Goal: Information Seeking & Learning: Learn about a topic

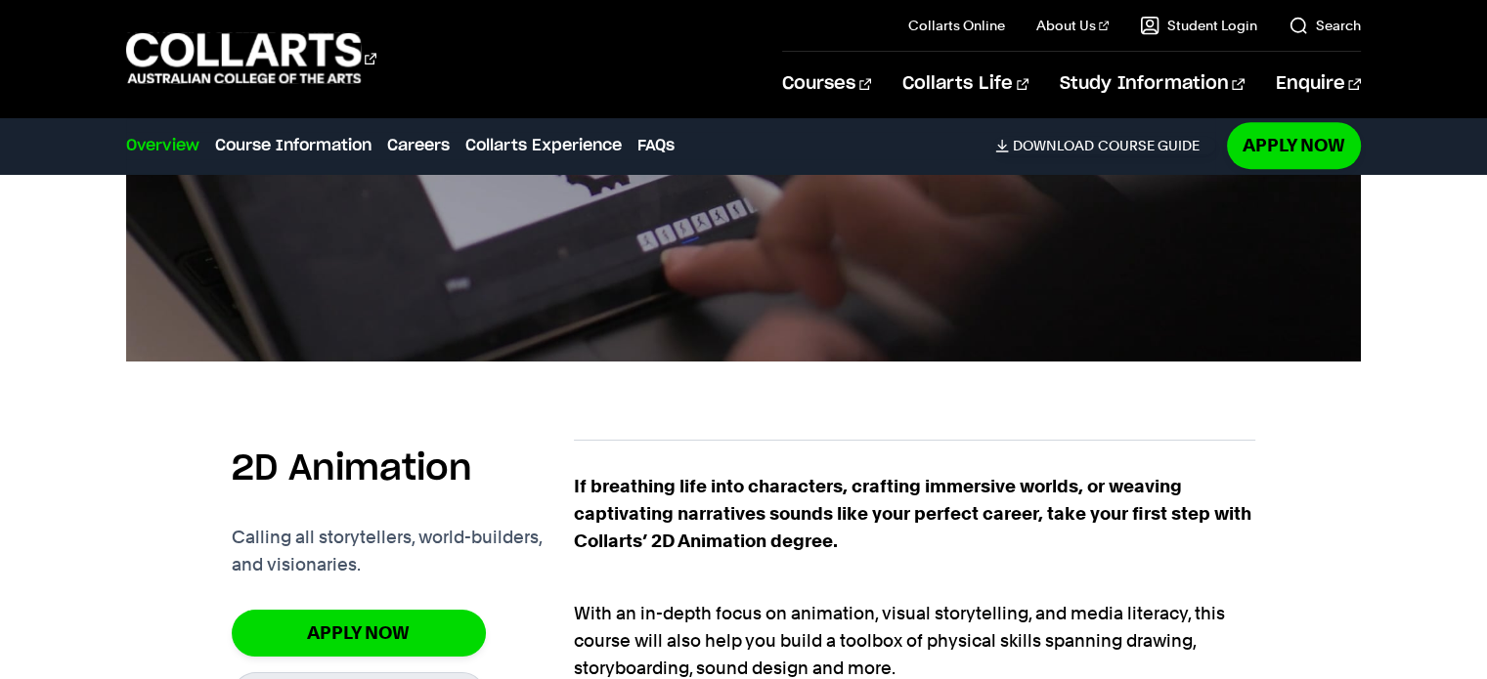
scroll to position [1368, 0]
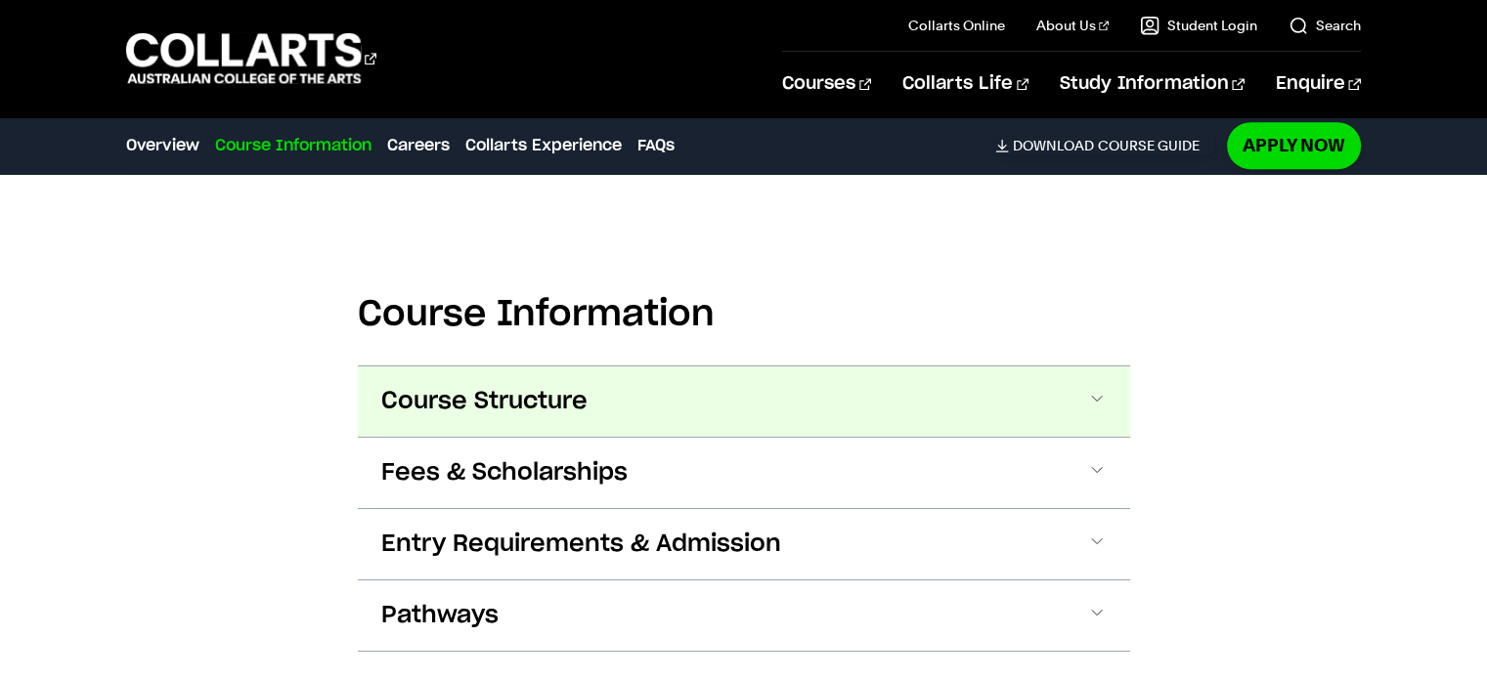
click at [527, 396] on span "Course Structure" at bounding box center [484, 401] width 206 height 31
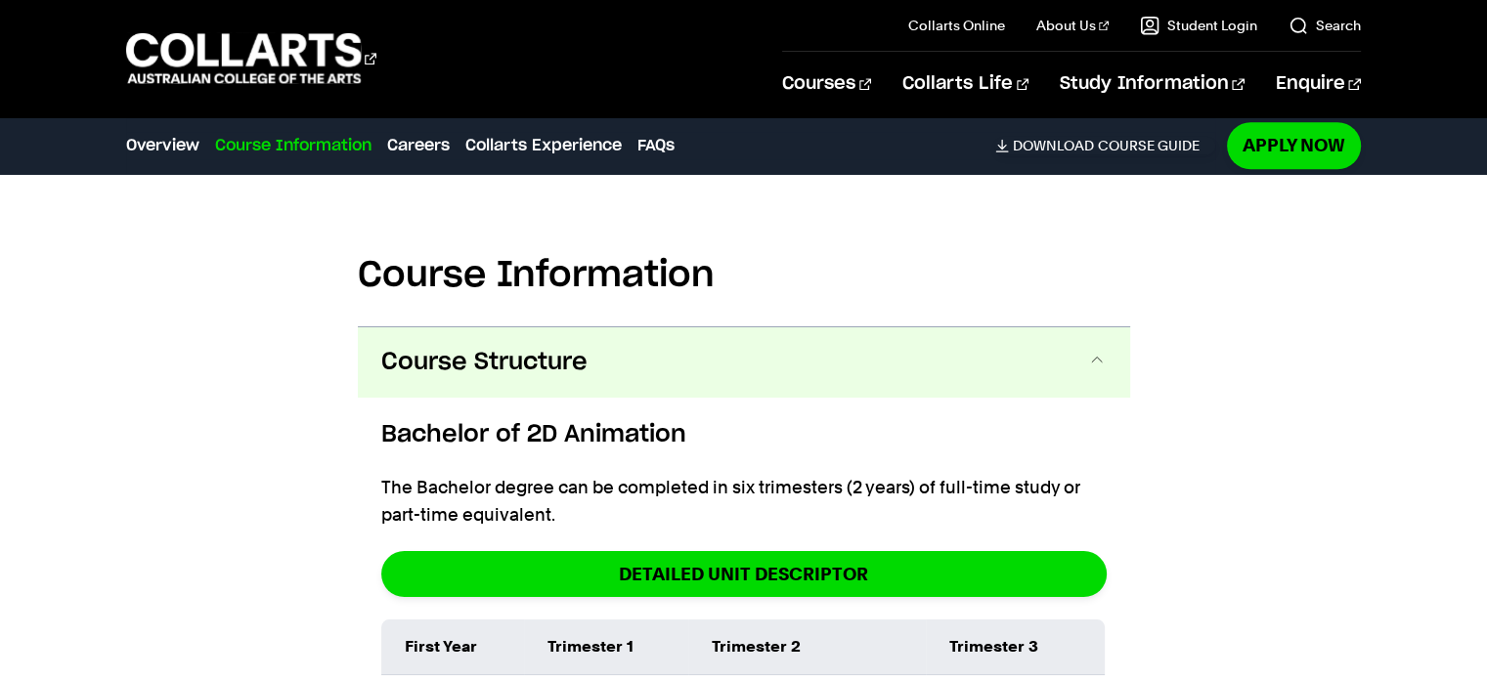
scroll to position [1948, 0]
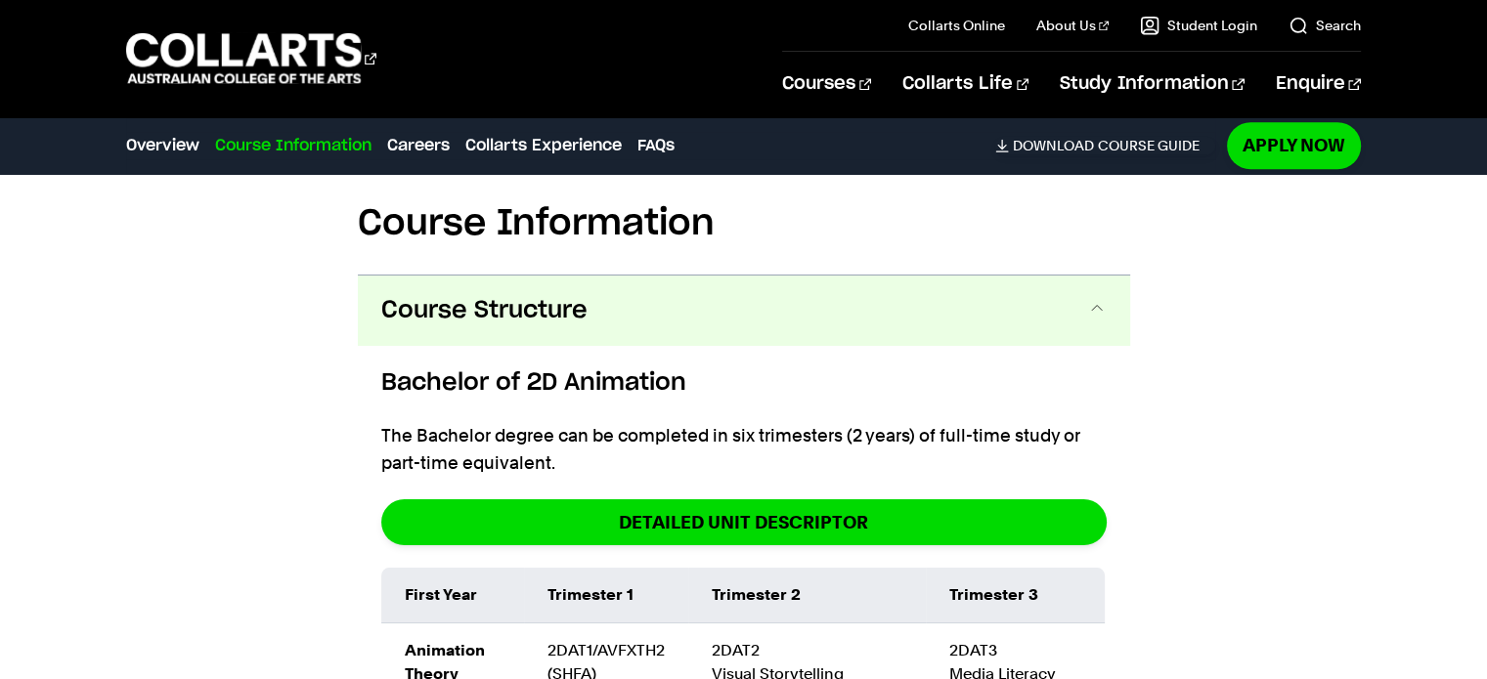
click at [782, 300] on button "Course Structure" at bounding box center [744, 311] width 772 height 70
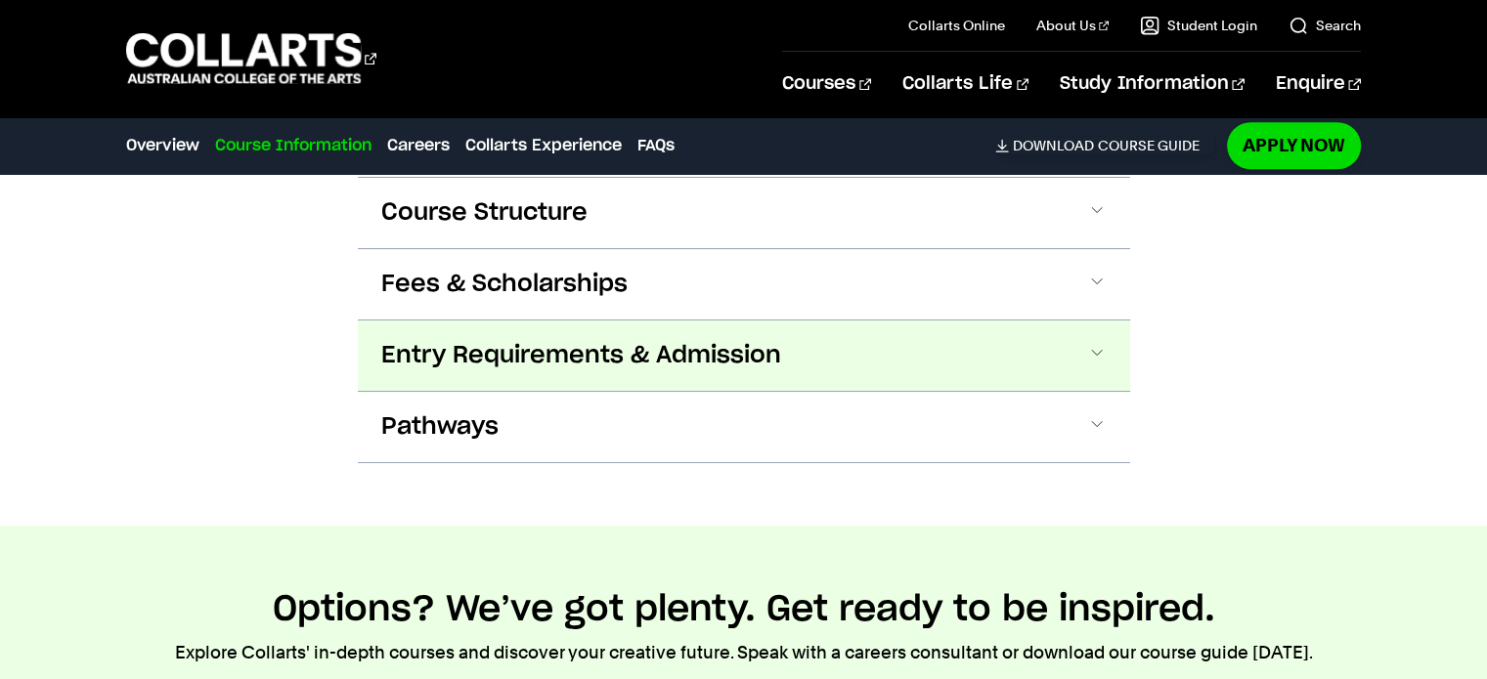
click at [614, 367] on span "Entry Requirements & Admission" at bounding box center [581, 355] width 400 height 31
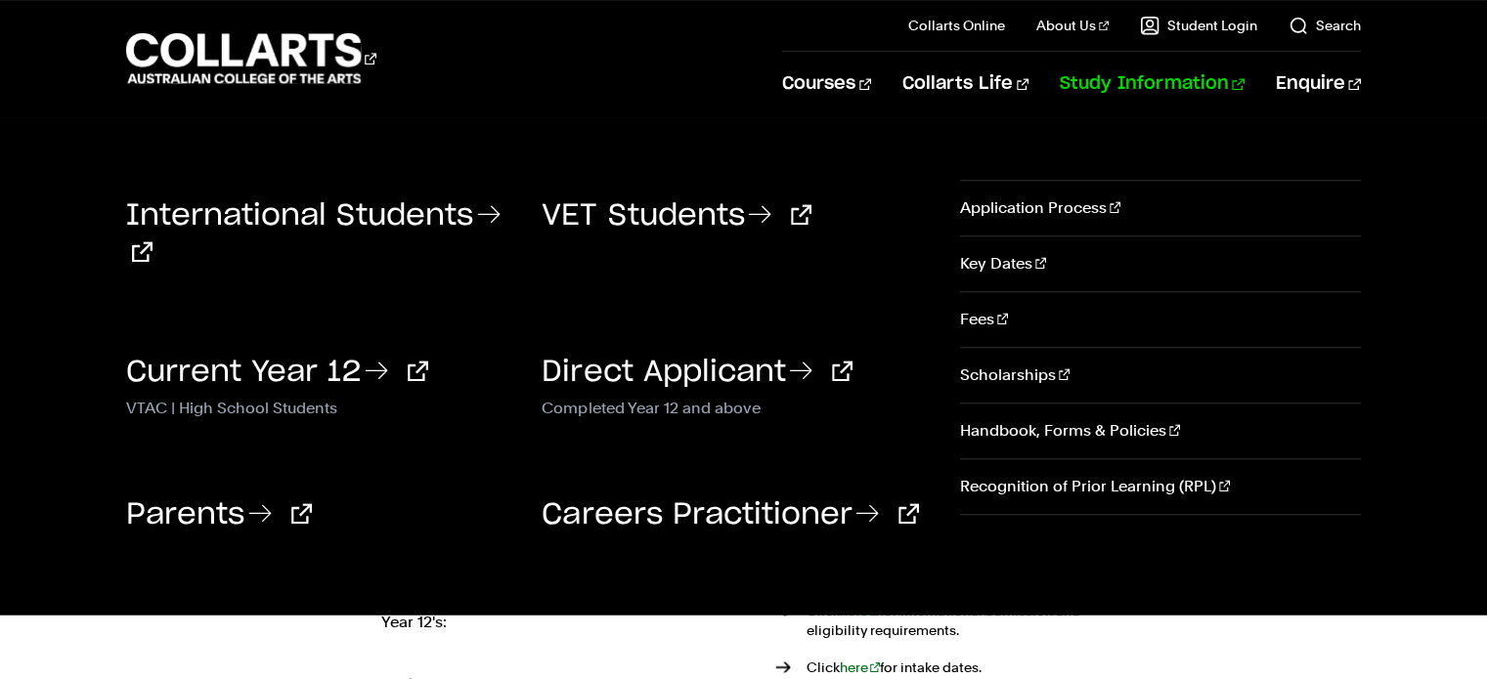
scroll to position [2070, 0]
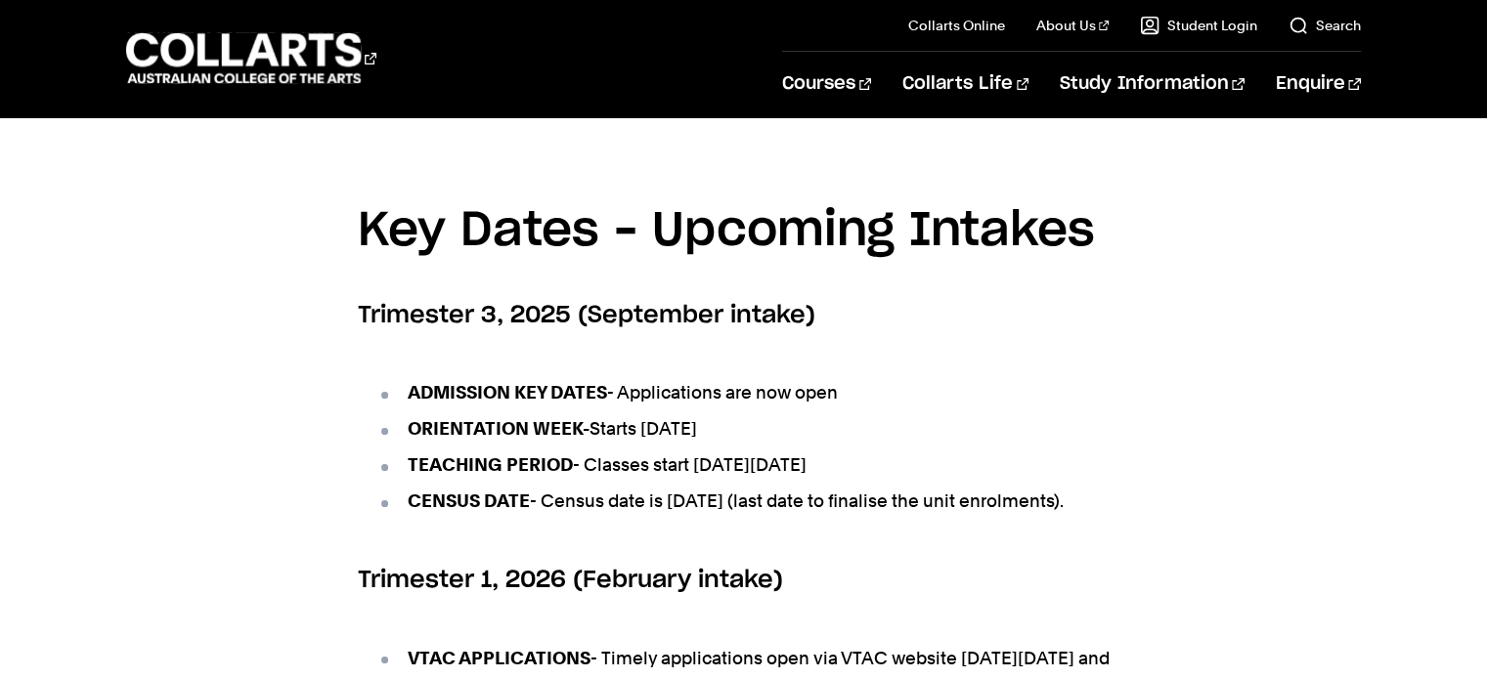
scroll to position [684, 0]
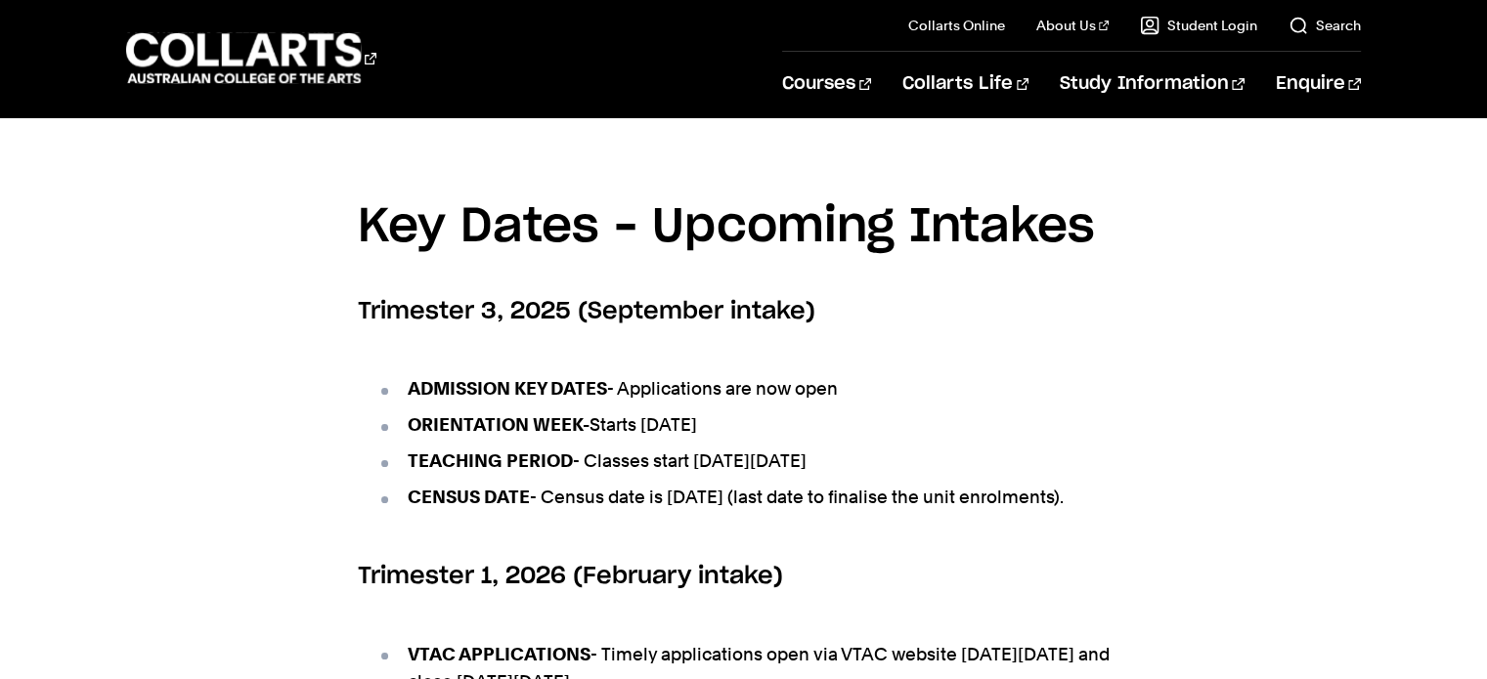
click at [1028, 363] on ul "ADMISSION KEY DATES - Applications are now open ORIENTATION WEEK- Starts Monday…" at bounding box center [744, 443] width 772 height 185
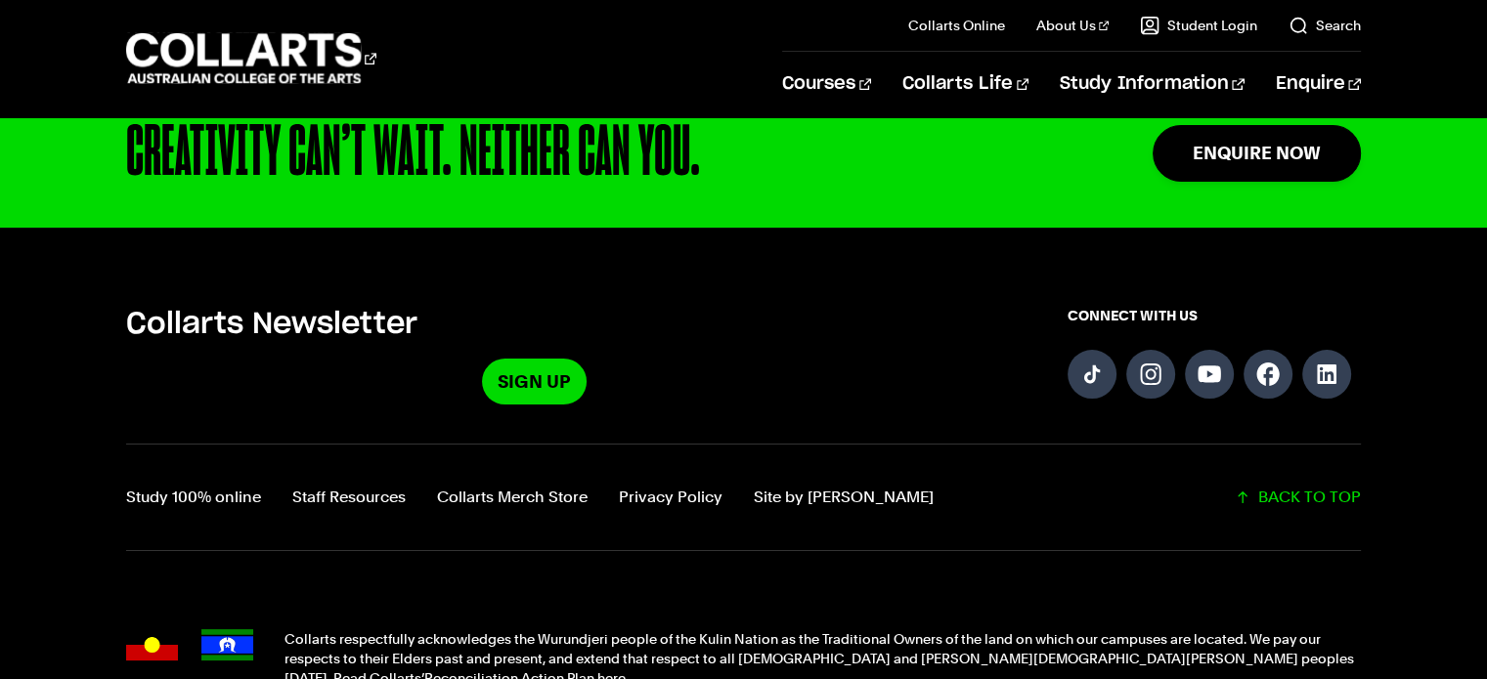
scroll to position [1173, 0]
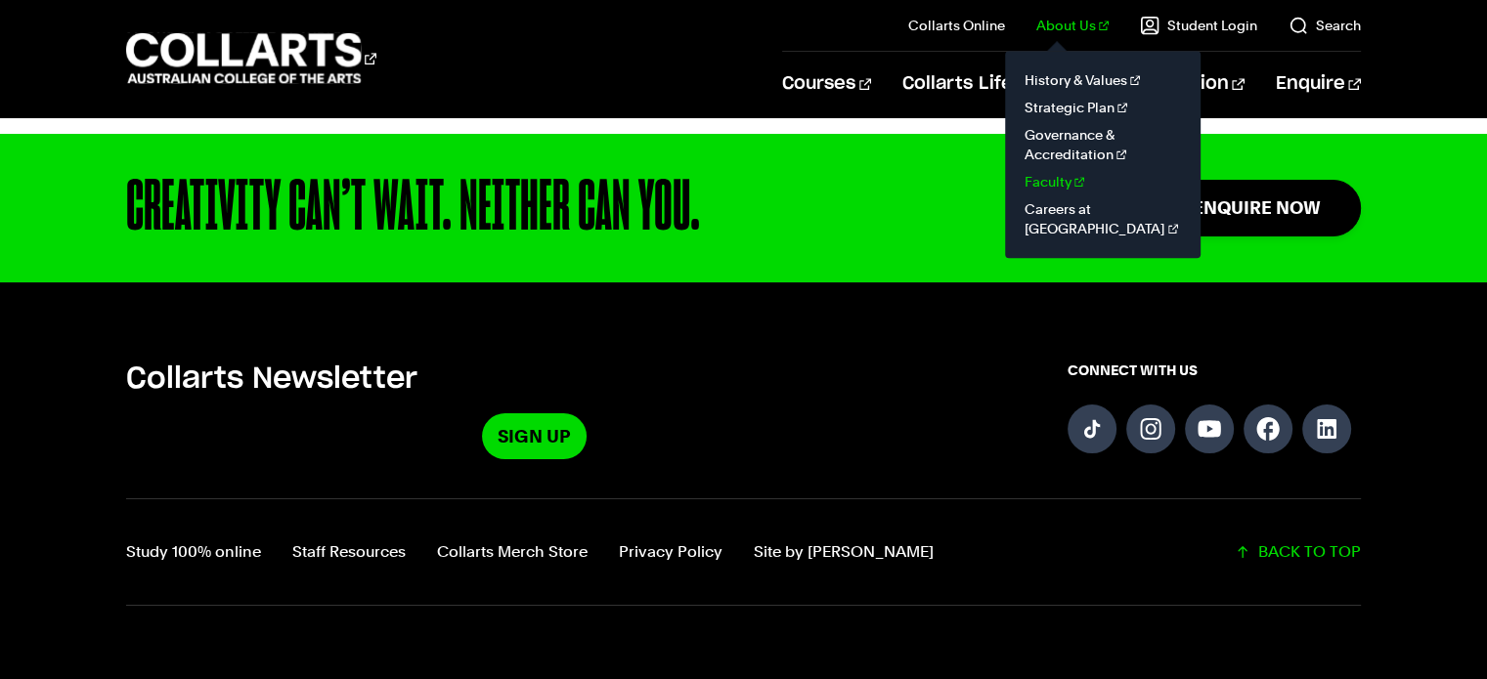
click at [1069, 185] on link "Faculty" at bounding box center [1102, 181] width 164 height 27
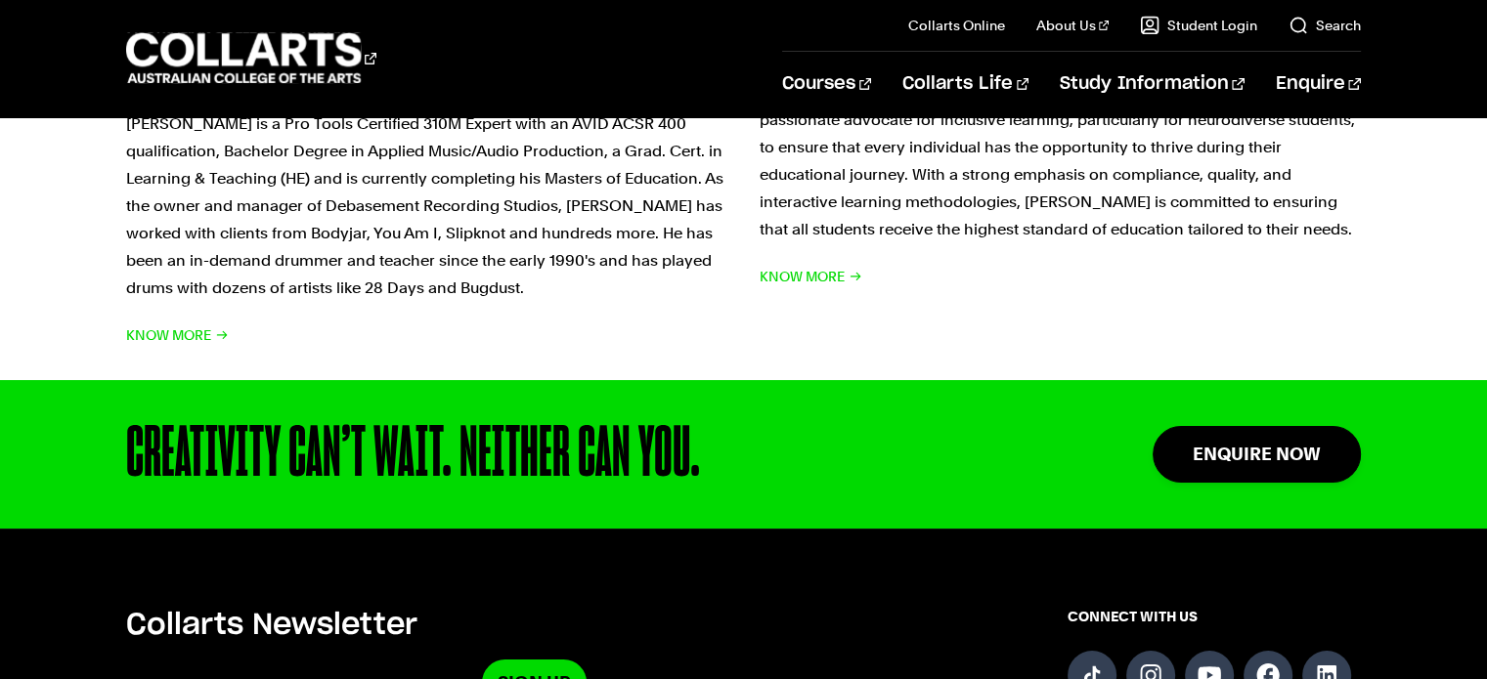
scroll to position [7096, 0]
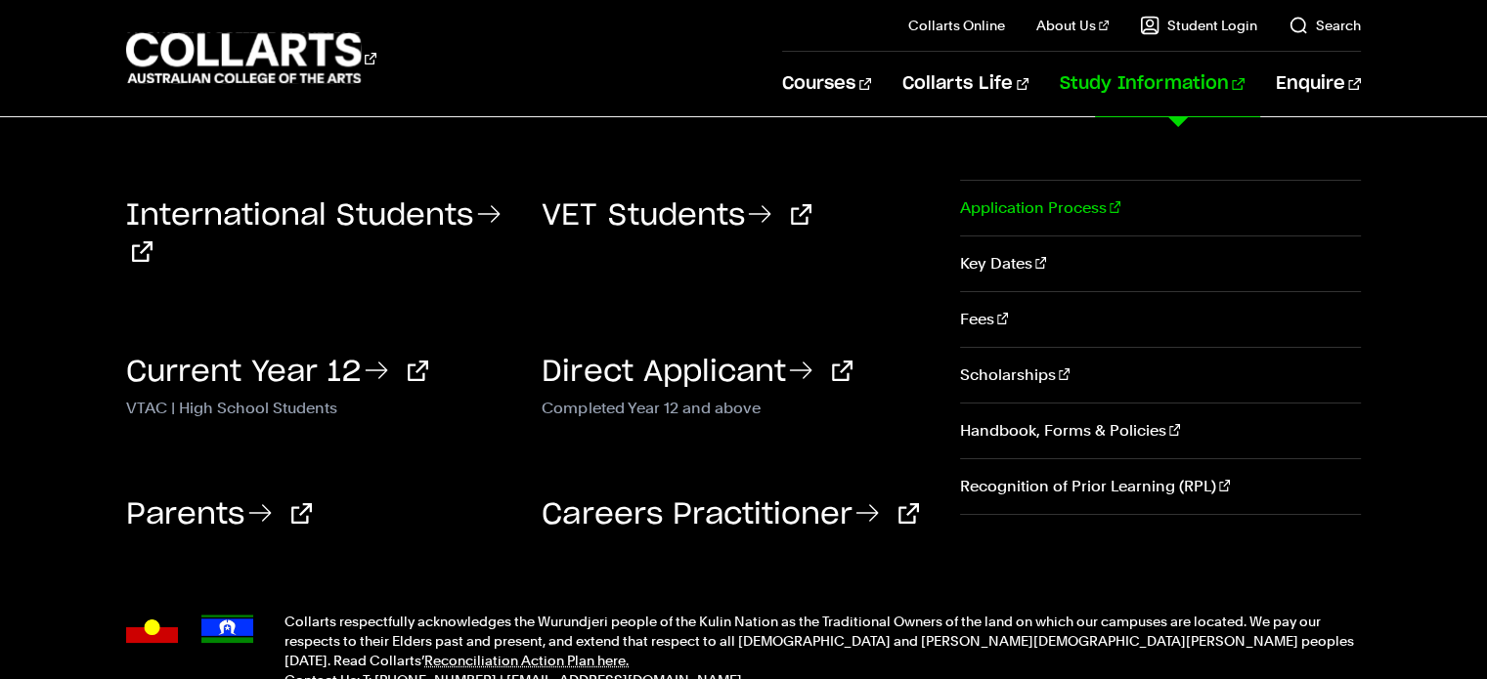
click at [1045, 210] on link "Application Process" at bounding box center [1160, 208] width 401 height 55
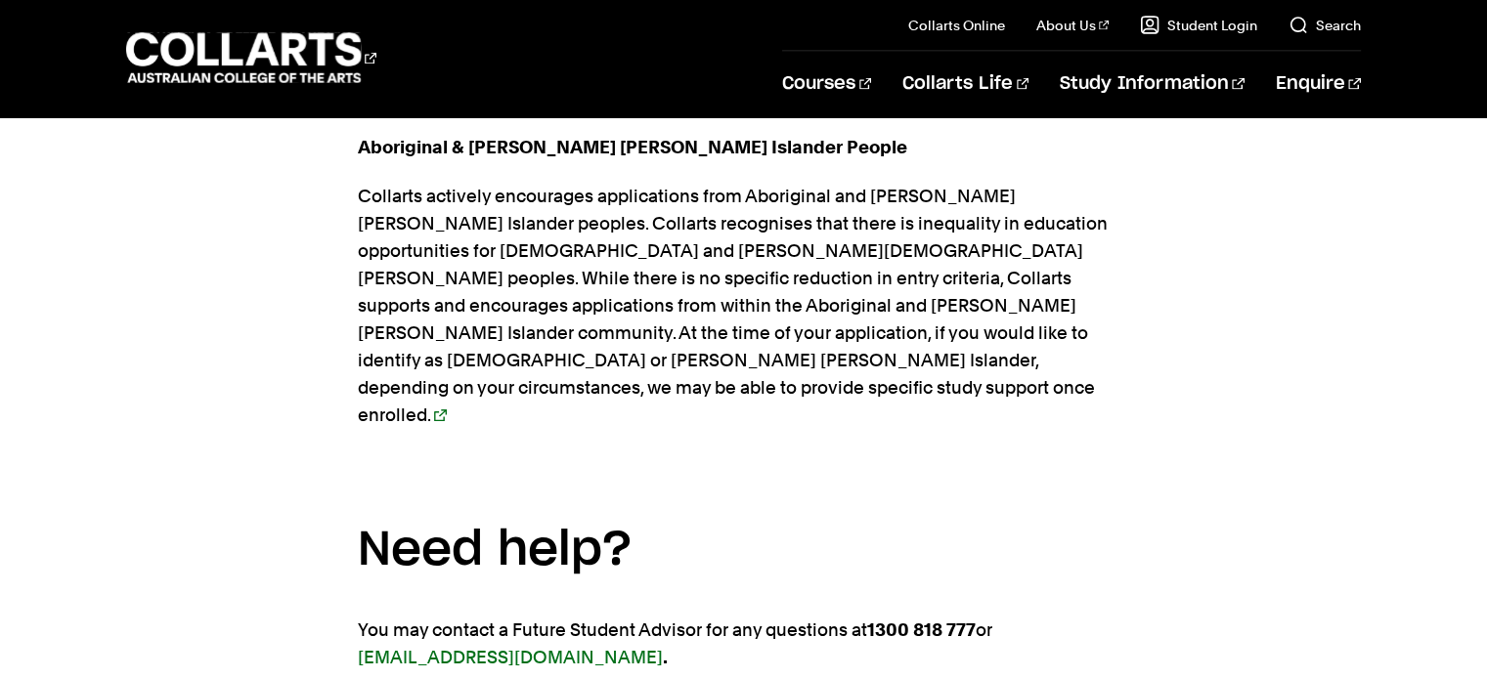
scroll to position [3812, 0]
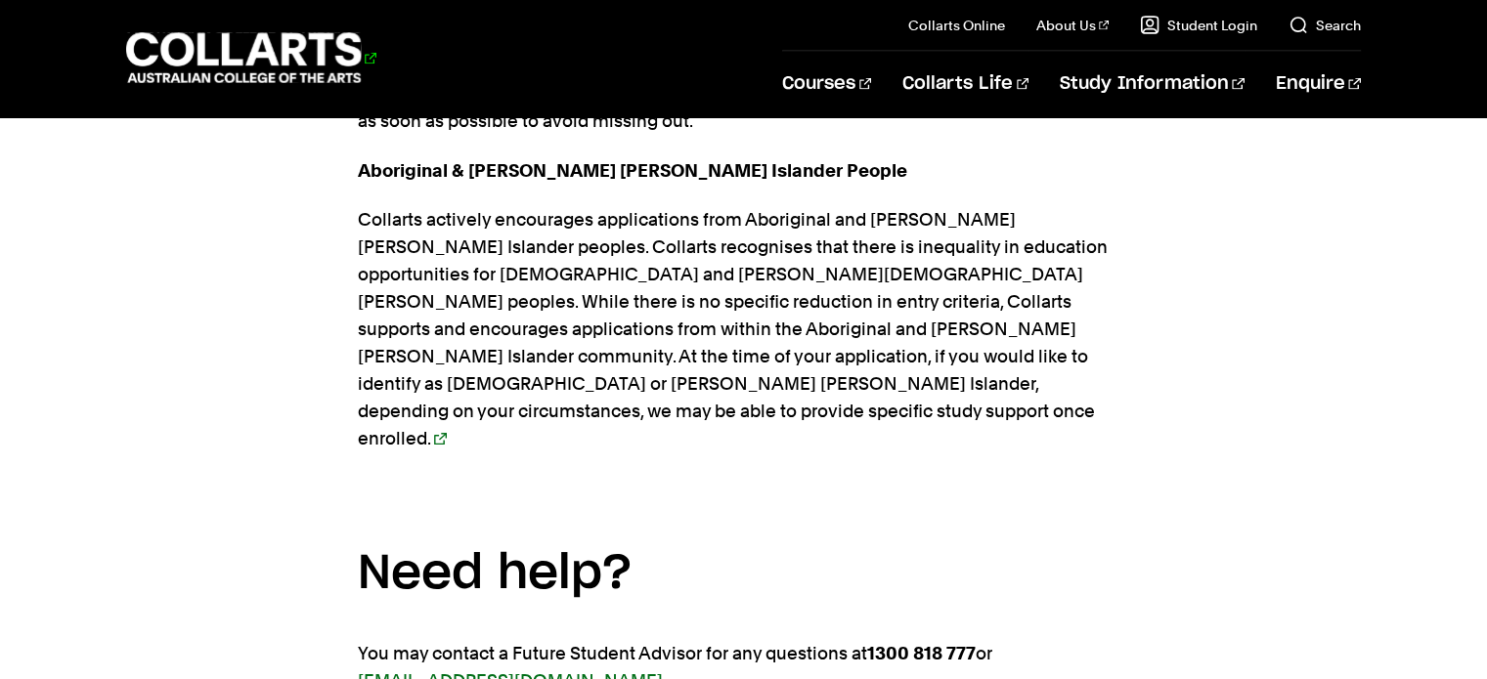
click at [276, 65] on 1 "Go to homepage" at bounding box center [244, 58] width 236 height 51
